Goal: Check status: Check status

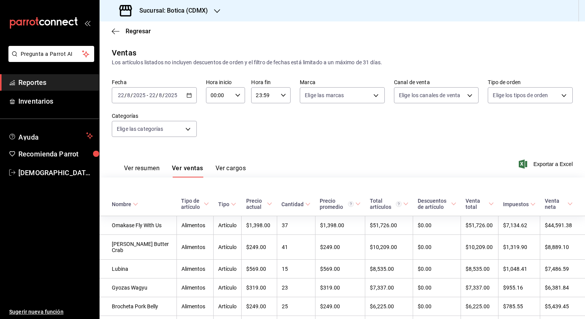
scroll to position [666, 0]
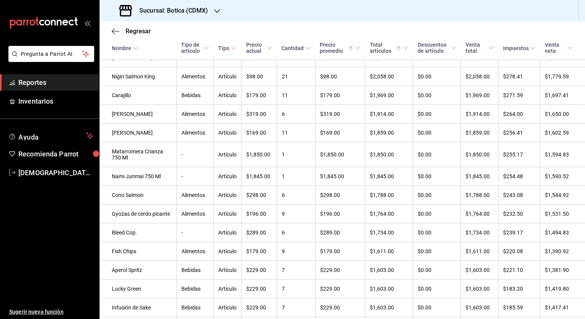
click at [133, 26] on div "Regresar" at bounding box center [341, 31] width 485 height 20
click at [133, 29] on span "Regresar" at bounding box center [137, 31] width 25 height 7
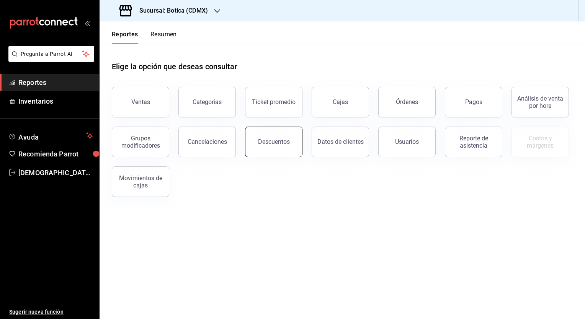
click at [261, 139] on div "Descuentos" at bounding box center [274, 141] width 32 height 7
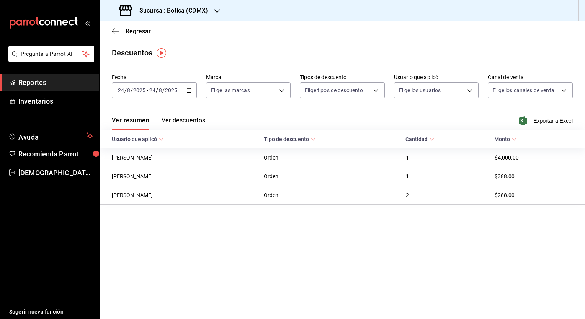
drag, startPoint x: 188, startPoint y: 89, endPoint x: 129, endPoint y: 107, distance: 61.8
click at [129, 107] on div "Fecha [DATE] [DATE] - [DATE] [DATE] Marca Elige las marcas Tipos de descuento E…" at bounding box center [342, 89] width 461 height 37
click at [192, 91] on div "[DATE] [DATE] - [DATE] [DATE]" at bounding box center [154, 90] width 85 height 16
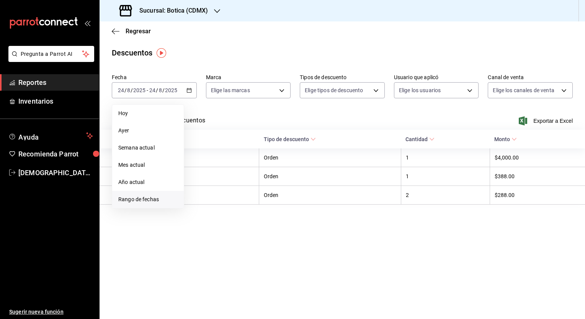
click at [146, 194] on li "Rango de fechas" at bounding box center [148, 199] width 72 height 17
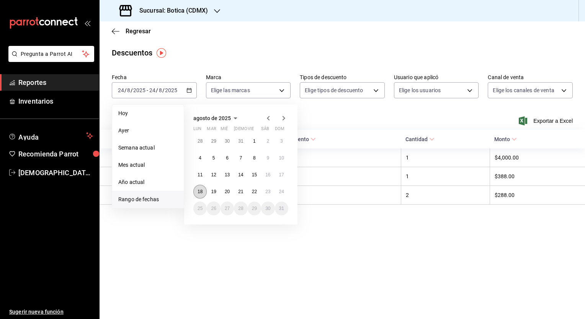
click at [197, 195] on button "18" at bounding box center [199, 192] width 13 height 14
click at [264, 192] on button "23" at bounding box center [267, 192] width 13 height 14
